Goal: Information Seeking & Learning: Learn about a topic

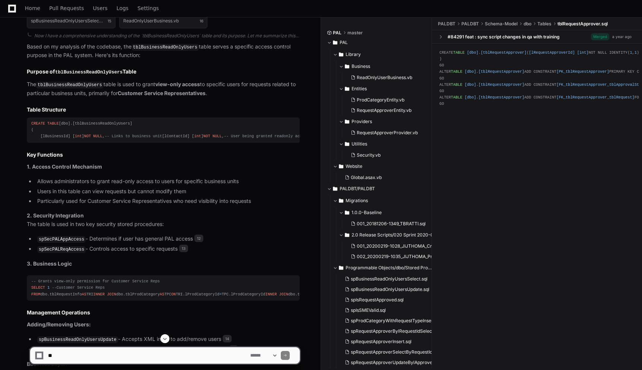
scroll to position [3235, 0]
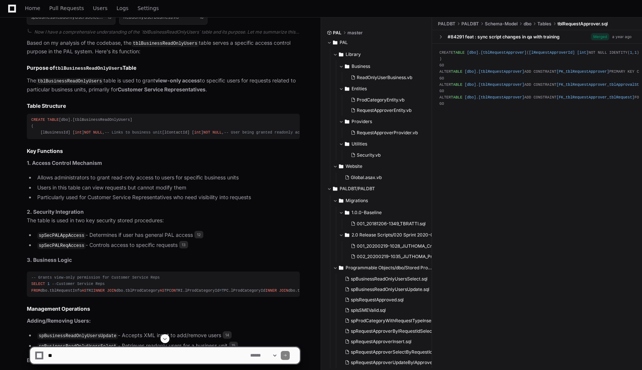
drag, startPoint x: 86, startPoint y: 54, endPoint x: 146, endPoint y: 54, distance: 59.6
click at [146, 54] on p "Based on my analysis of the codebase, the tblBusinessReadOnlyUsers table serves…" at bounding box center [163, 47] width 273 height 17
click at [239, 96] on article "Based on my analysis of the codebase, the tblBusinessReadOnlyUsers table serves…" at bounding box center [163, 317] width 273 height 557
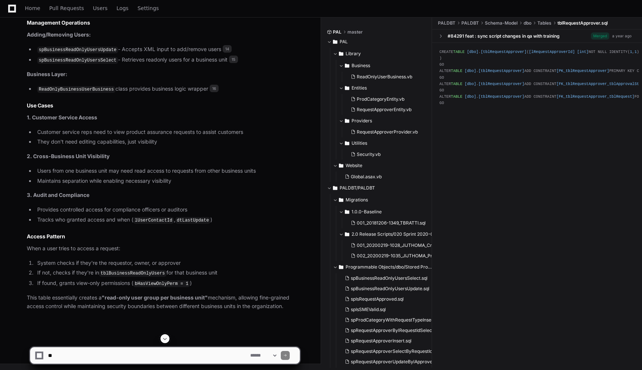
scroll to position [3569, 0]
click at [152, 274] on code "tblBusinessReadOnlyUsers" at bounding box center [132, 273] width 67 height 7
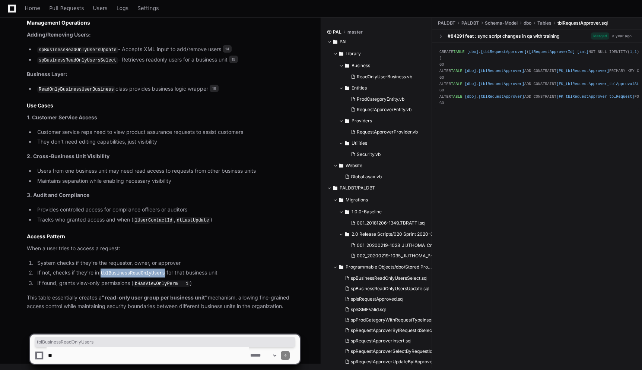
copy code "tblBusinessReadOnlyUsers"
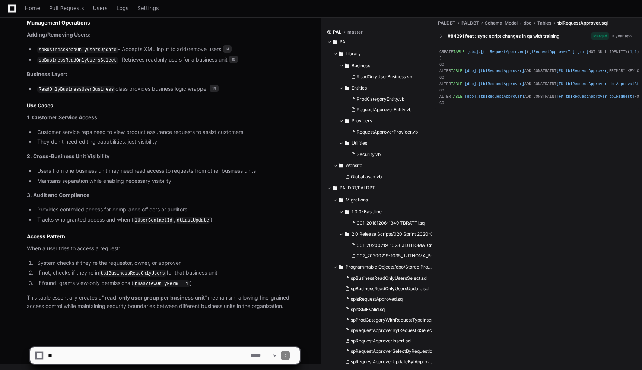
click at [220, 240] on h2 "Access Pattern" at bounding box center [163, 235] width 273 height 7
click at [147, 275] on code "tblBusinessReadOnlyUsers" at bounding box center [132, 273] width 67 height 7
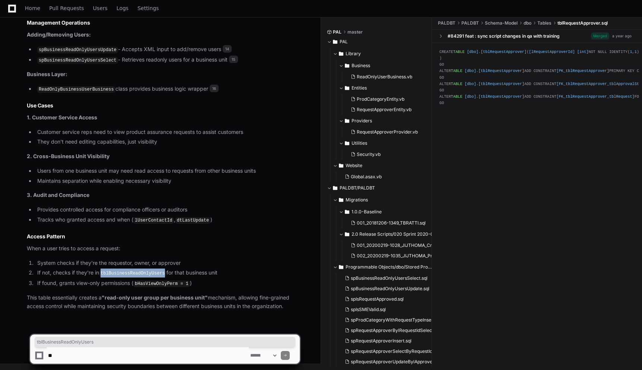
click at [147, 275] on code "tblBusinessReadOnlyUsers" at bounding box center [132, 273] width 67 height 7
copy code "tblBusinessReadOnlyUsers"
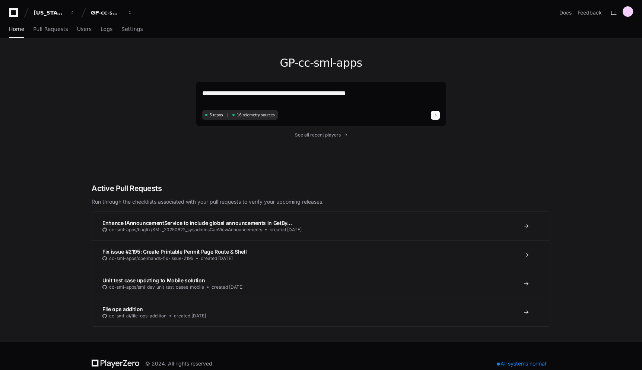
type textarea "**********"
click at [444, 164] on div "**********" at bounding box center [321, 102] width 250 height 129
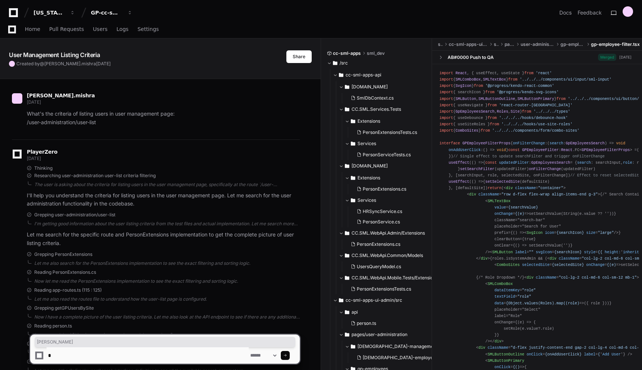
scroll to position [7064, 0]
